Goal: Information Seeking & Learning: Learn about a topic

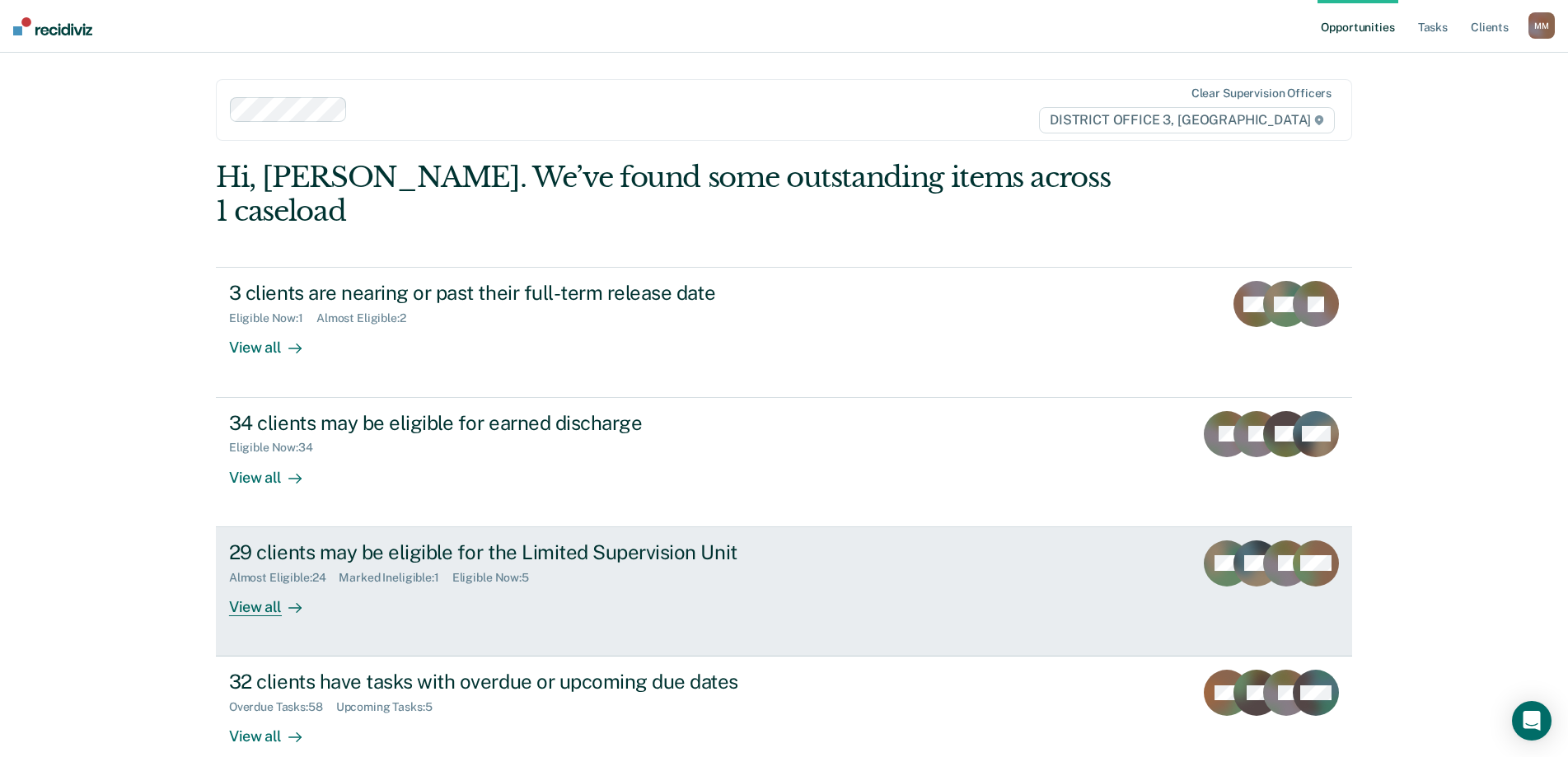
click at [250, 584] on div "View all" at bounding box center [274, 600] width 92 height 32
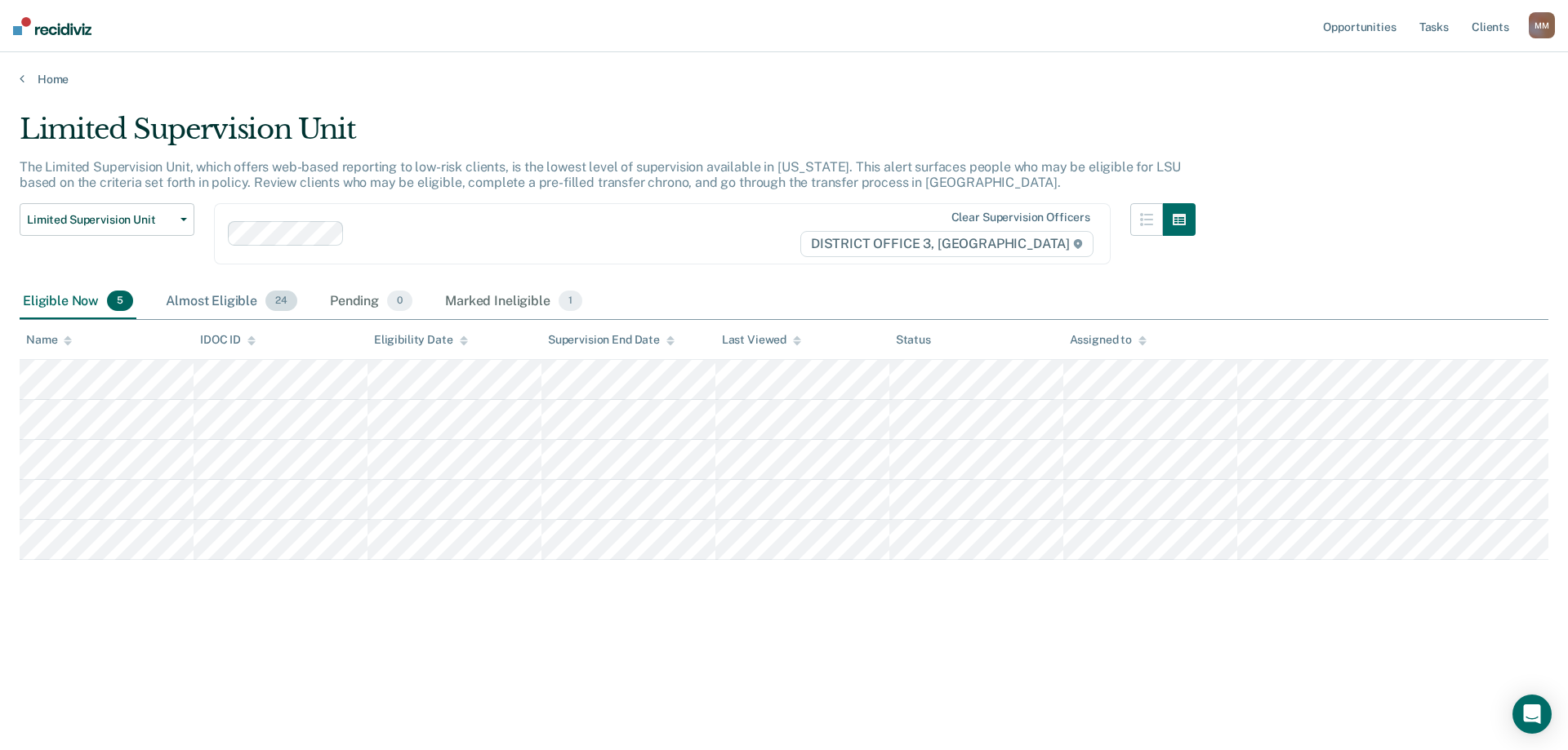
click at [221, 302] on div "Almost Eligible 24" at bounding box center [232, 302] width 138 height 36
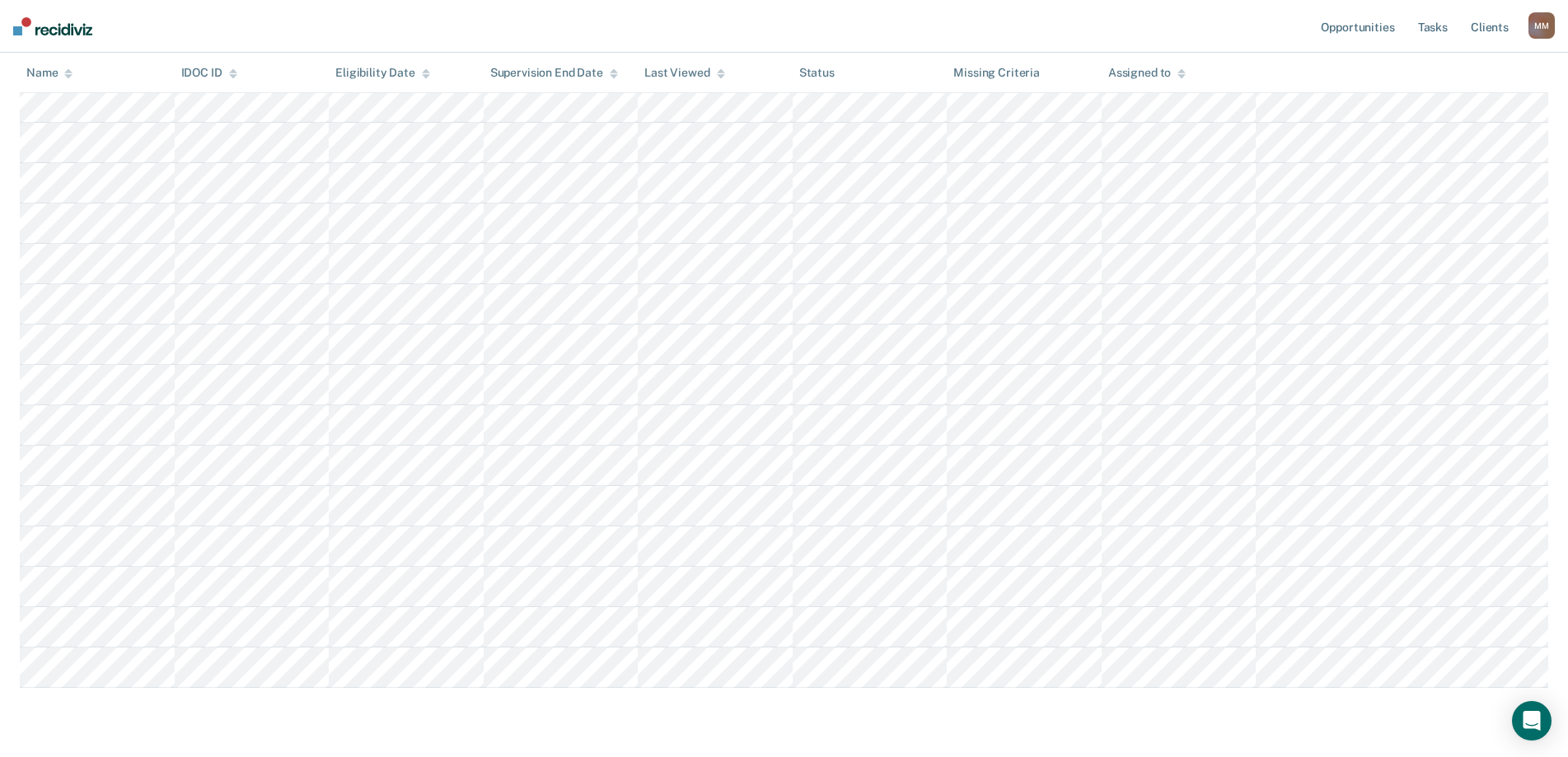
scroll to position [659, 0]
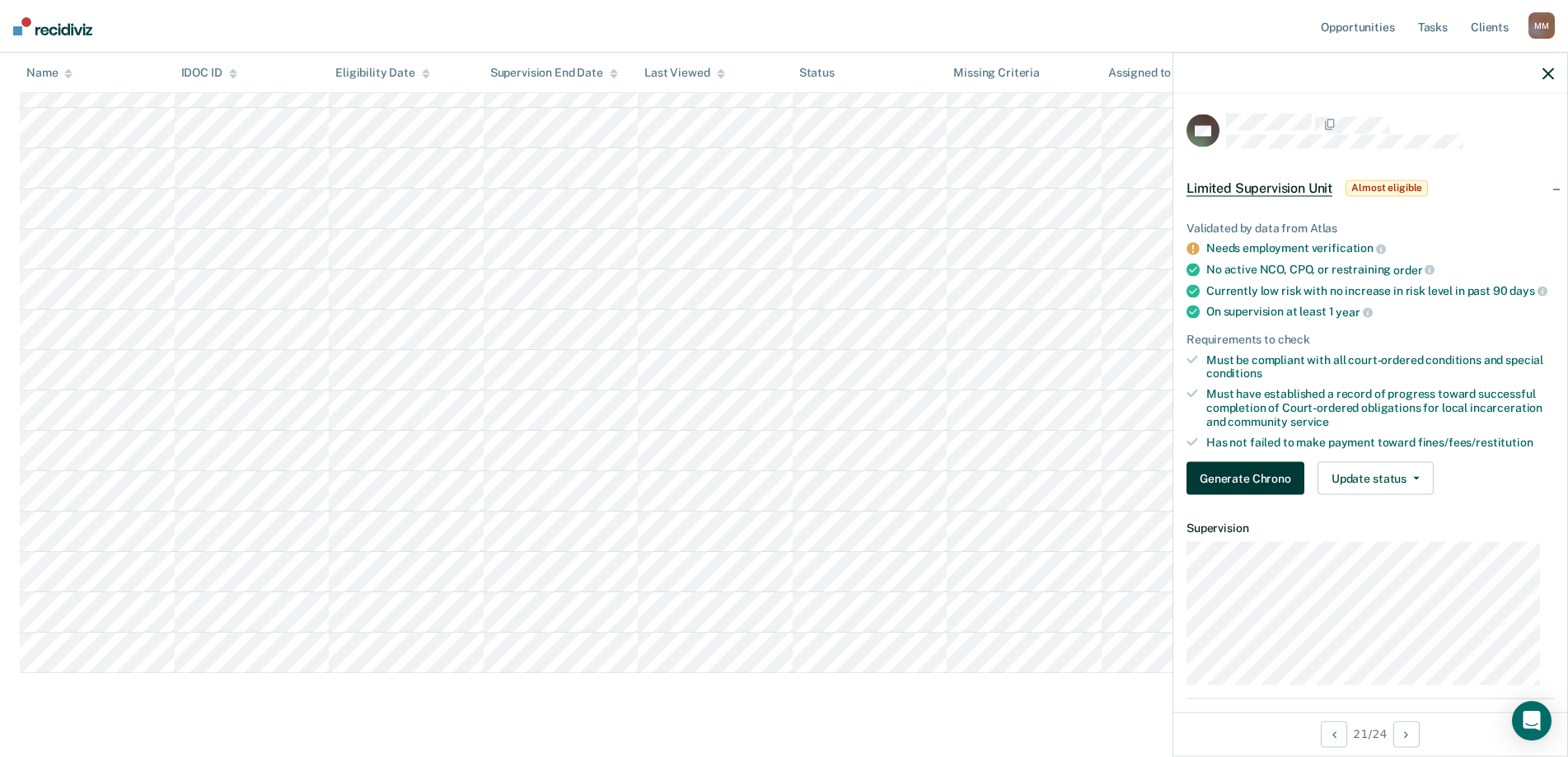
click at [1239, 489] on button "Generate Chrono" at bounding box center [1246, 479] width 118 height 33
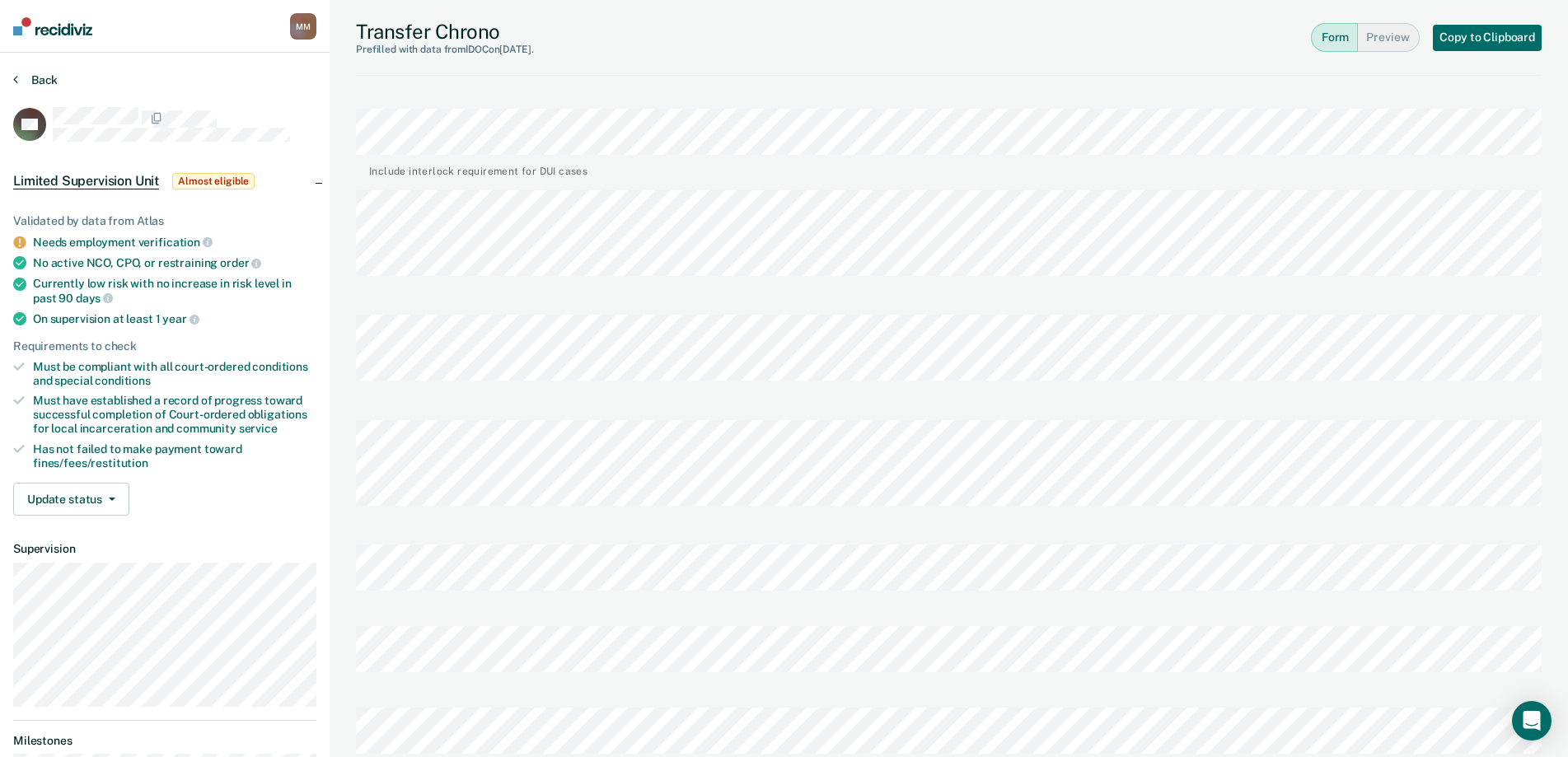
click at [48, 80] on button "Back" at bounding box center [36, 79] width 45 height 15
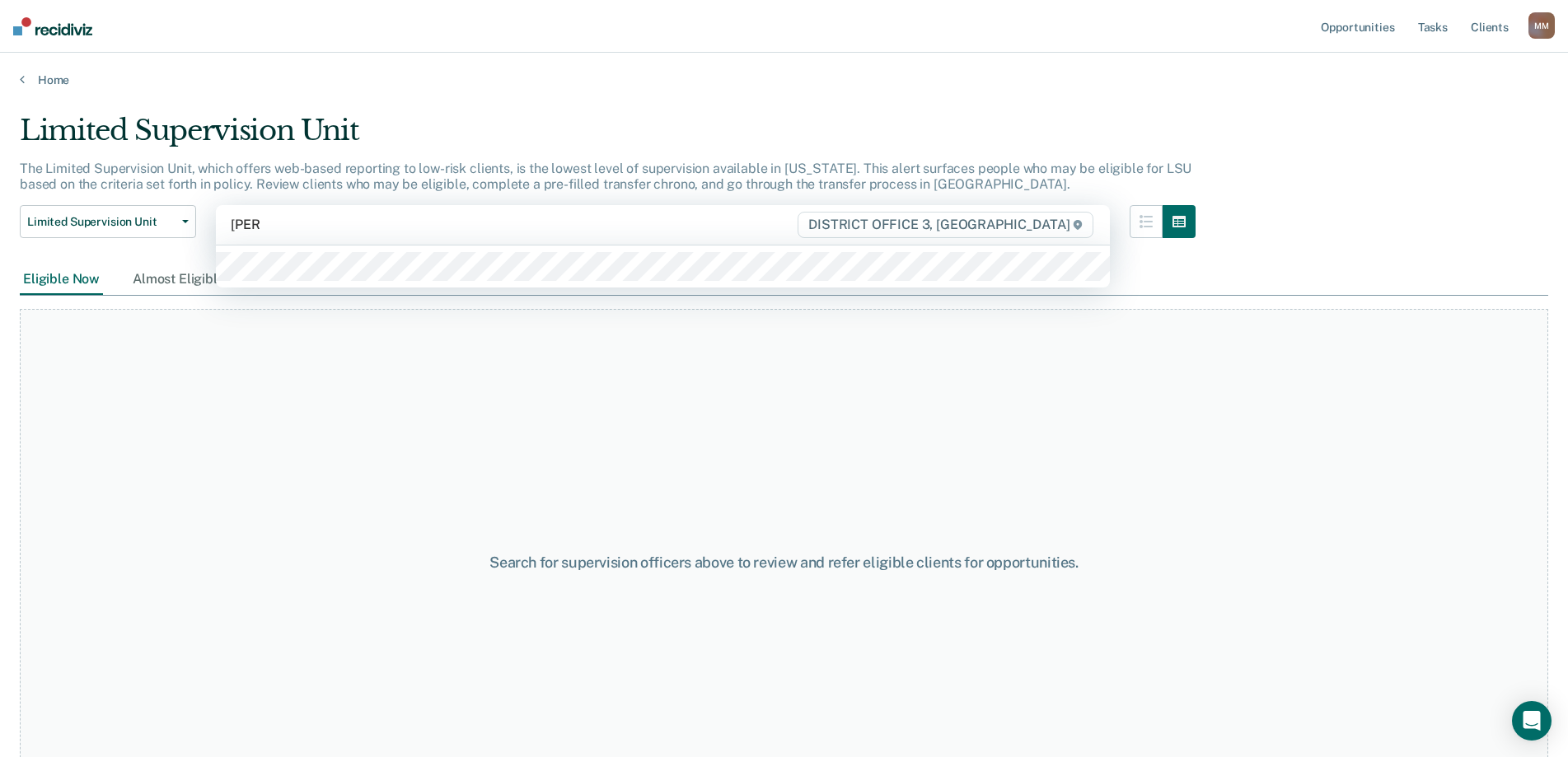
type input "[PERSON_NAME]"
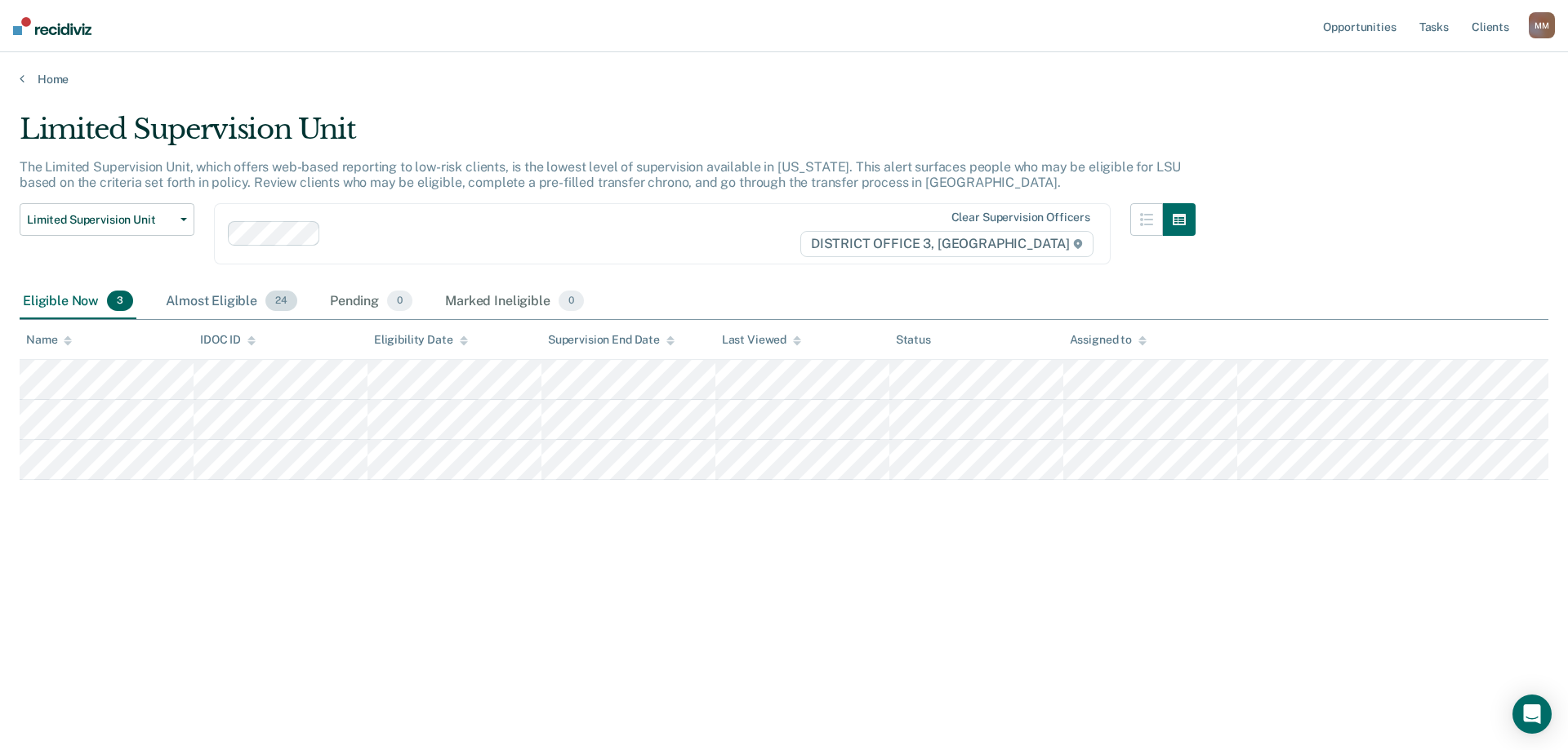
click at [223, 306] on div "Almost Eligible 24" at bounding box center [232, 302] width 138 height 36
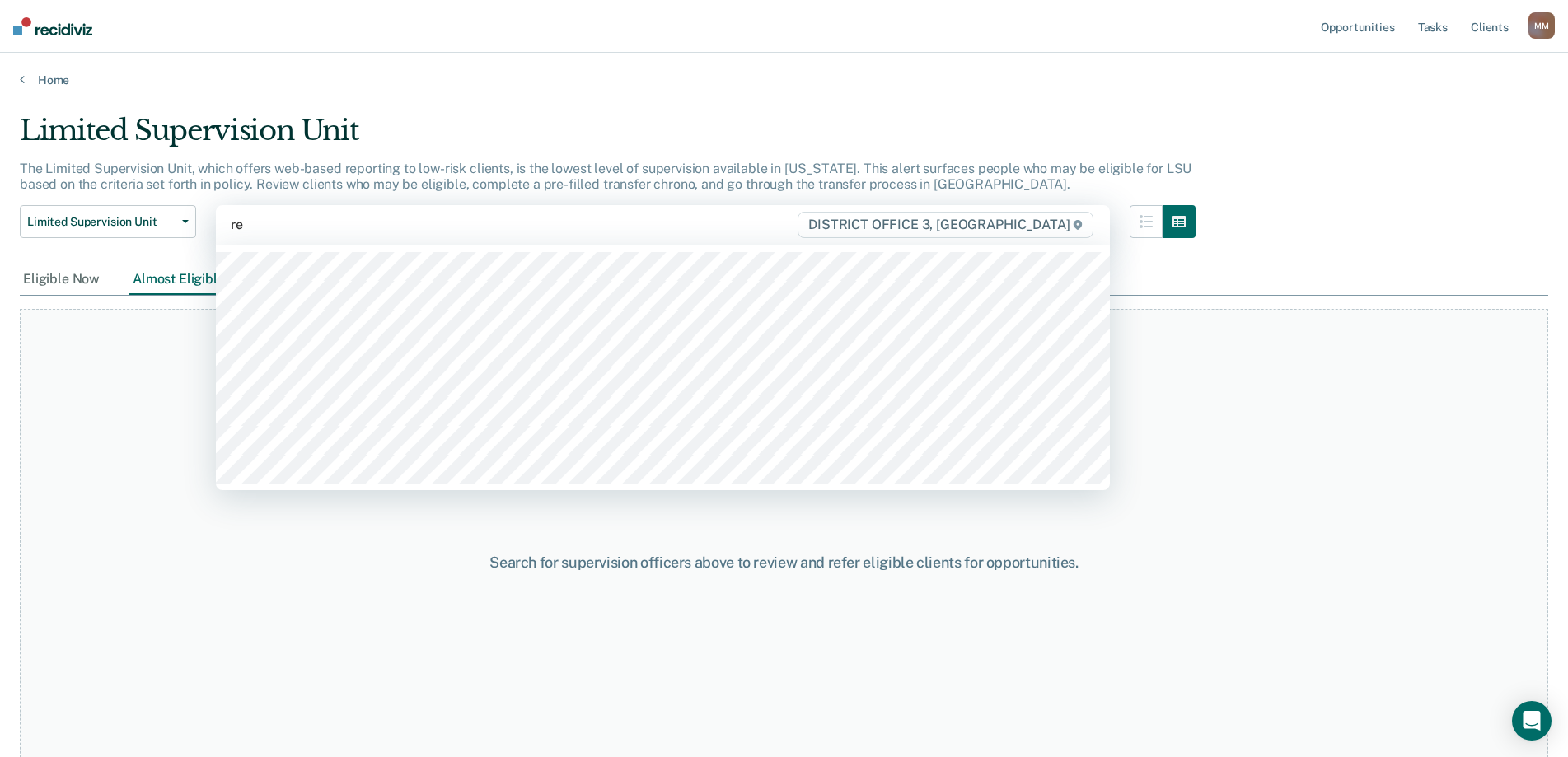
type input "rey"
